Goal: Transaction & Acquisition: Purchase product/service

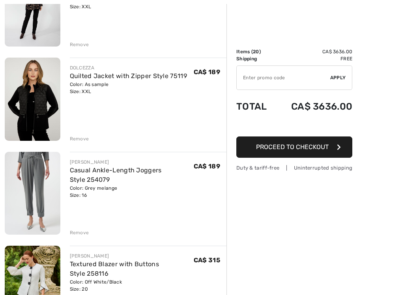
scroll to position [1645, 0]
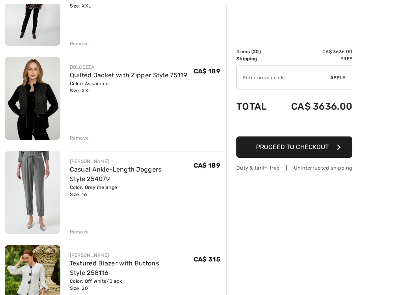
click at [31, 106] on img at bounding box center [33, 98] width 56 height 83
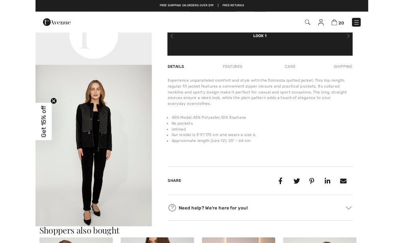
scroll to position [243, 0]
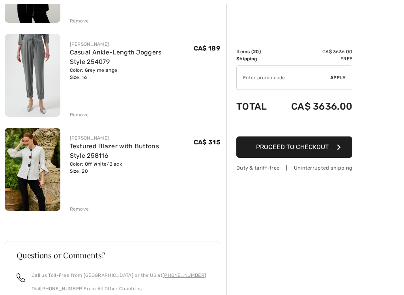
click at [73, 205] on div "Remove" at bounding box center [79, 208] width 19 height 7
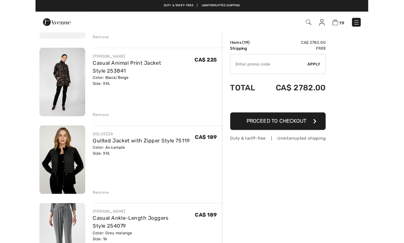
scroll to position [1495, 0]
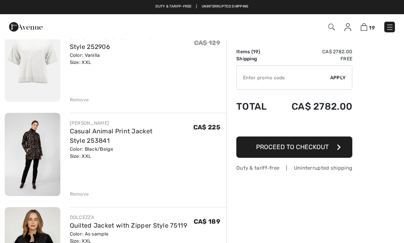
click at [73, 128] on link "Casual Animal Print Jacket Style 253841" at bounding box center [111, 135] width 83 height 17
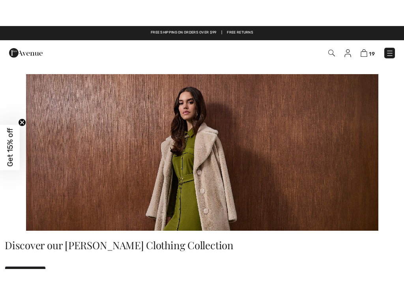
scroll to position [72, 0]
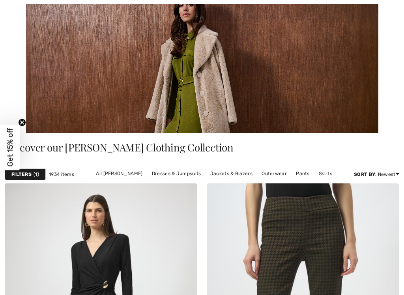
click at [273, 174] on link "Outerwear" at bounding box center [273, 173] width 33 height 10
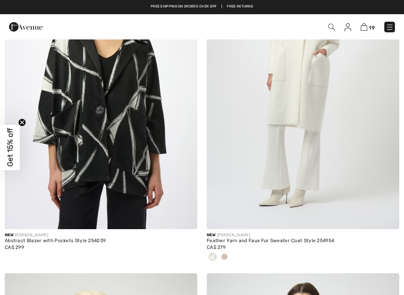
scroll to position [475, 0]
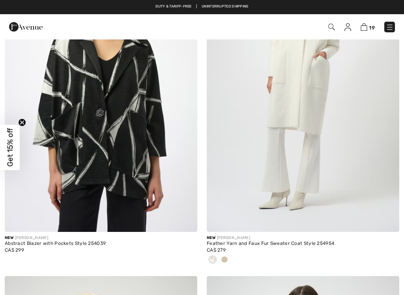
click at [215, 257] on span at bounding box center [212, 259] width 6 height 6
click at [220, 253] on div at bounding box center [224, 259] width 12 height 13
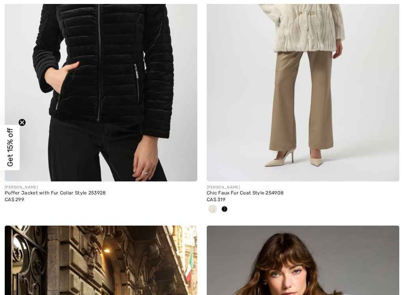
scroll to position [1191, 0]
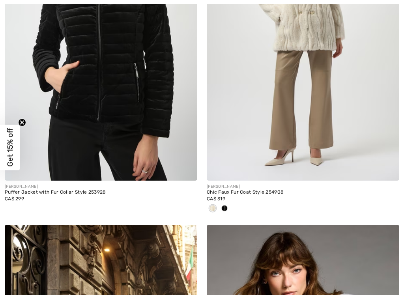
click at [87, 99] on img at bounding box center [101, 36] width 192 height 288
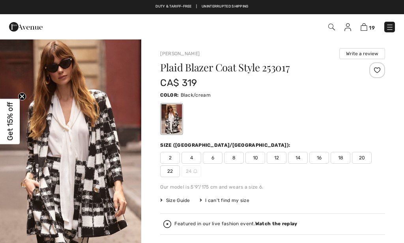
scroll to position [6, 0]
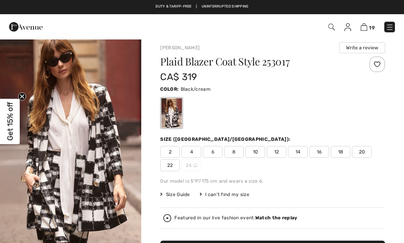
click at [352, 155] on span "20" at bounding box center [362, 152] width 20 height 12
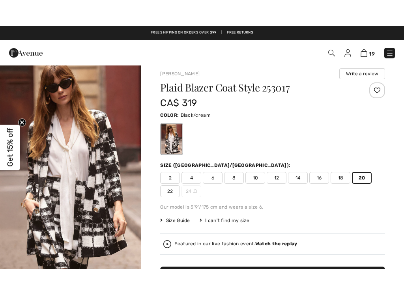
scroll to position [93, 0]
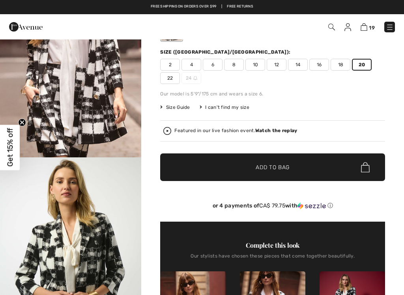
click at [260, 164] on span "Add to Bag" at bounding box center [272, 167] width 34 height 8
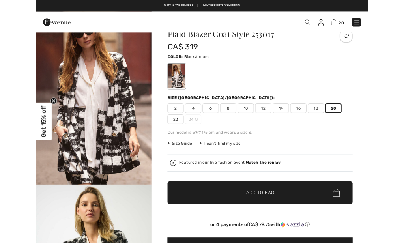
scroll to position [0, 0]
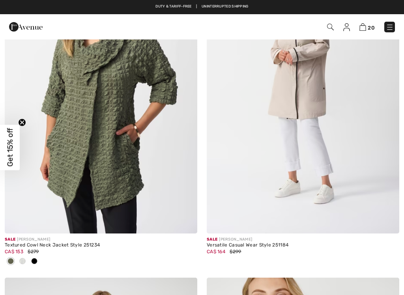
scroll to position [3464, 0]
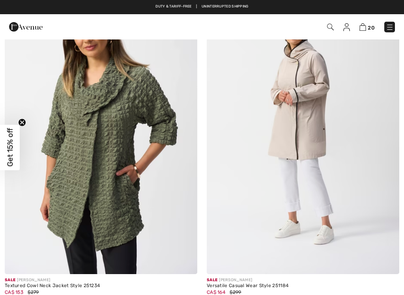
click at [296, 102] on img at bounding box center [302, 129] width 192 height 288
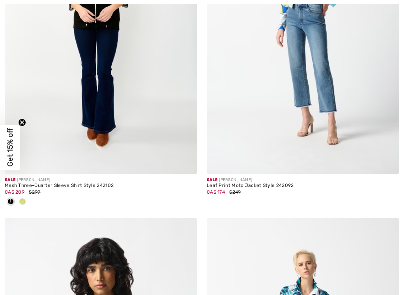
scroll to position [5606, 0]
click at [20, 198] on span at bounding box center [22, 201] width 6 height 6
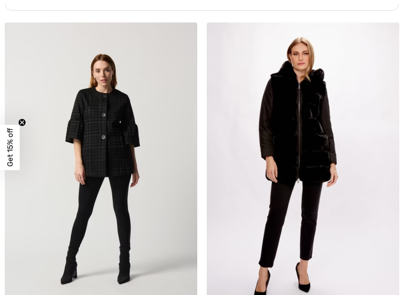
scroll to position [6185, 0]
click at [98, 138] on img at bounding box center [101, 166] width 192 height 288
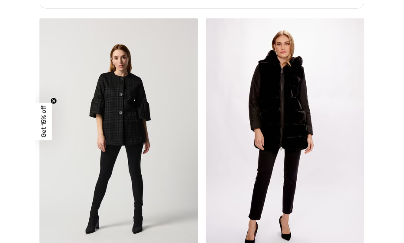
scroll to position [6215, 0]
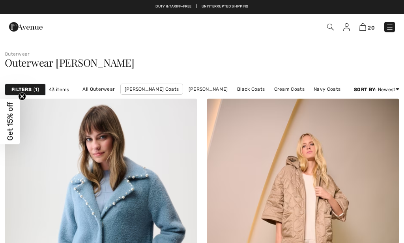
scroll to position [6157, 0]
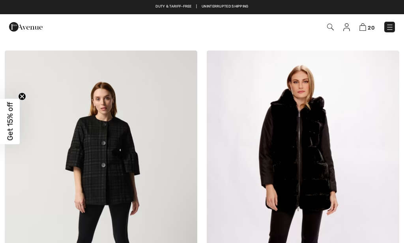
click at [266, 136] on img at bounding box center [302, 194] width 192 height 288
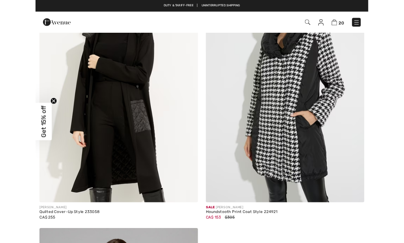
scroll to position [6864, 0]
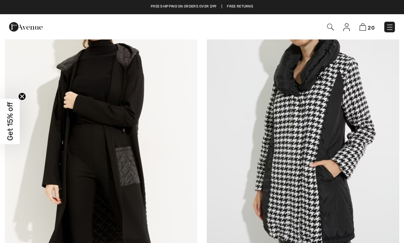
click at [91, 91] on img at bounding box center [101, 126] width 192 height 288
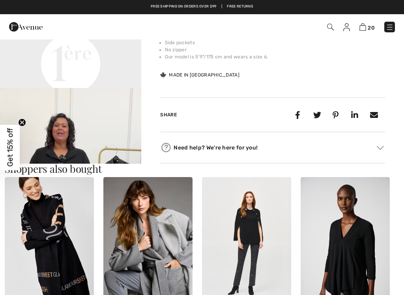
scroll to position [134, 0]
